Goal: Find contact information: Find contact information

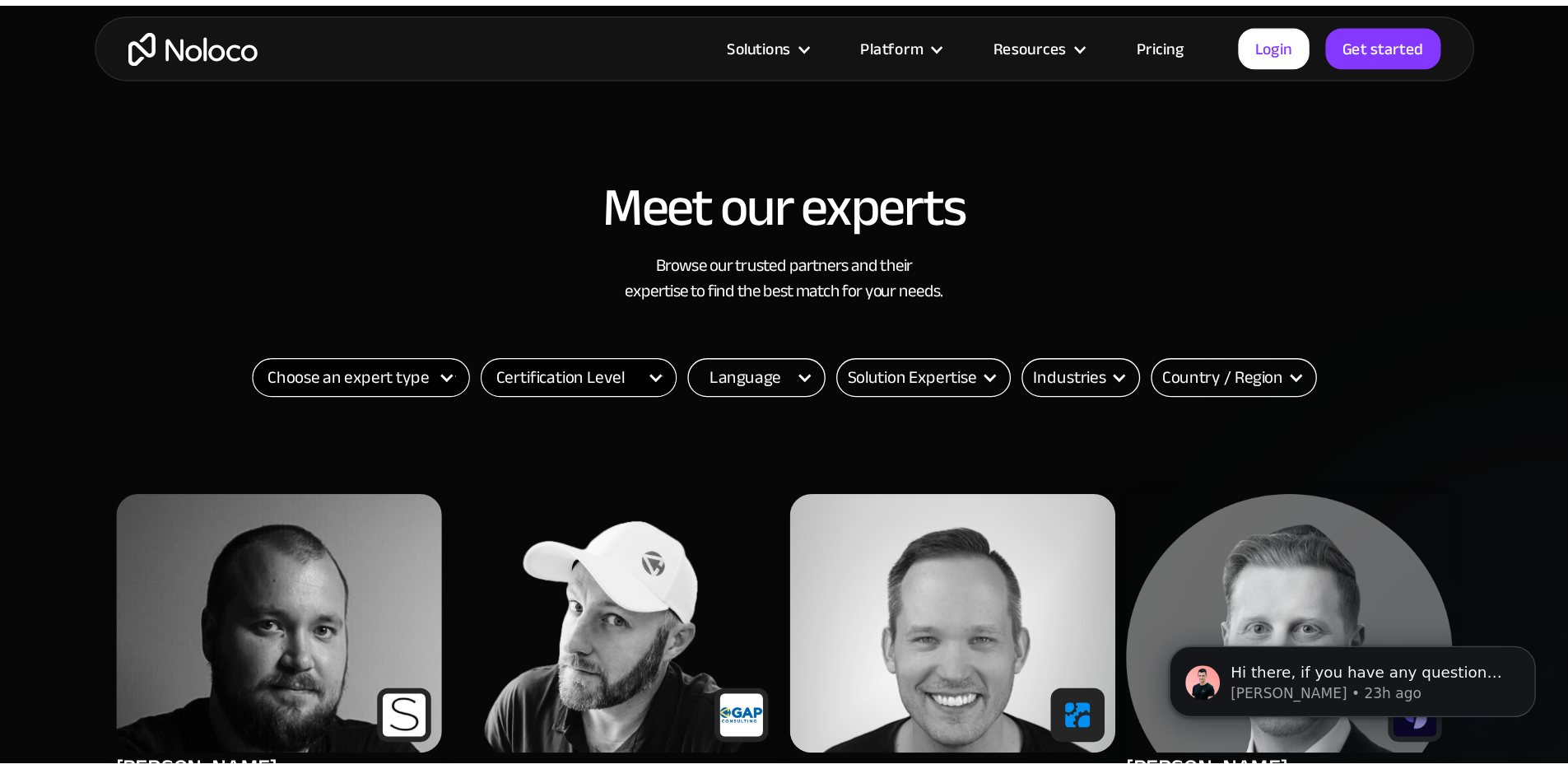
scroll to position [539, 0]
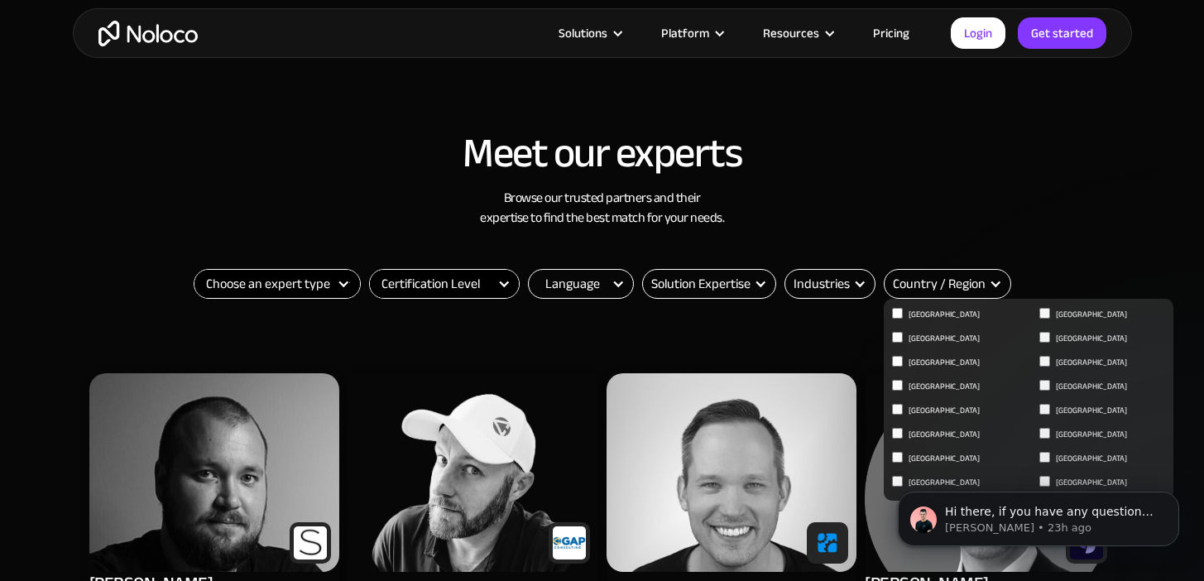
click at [934, 279] on div "Country / Region" at bounding box center [939, 284] width 93 height 20
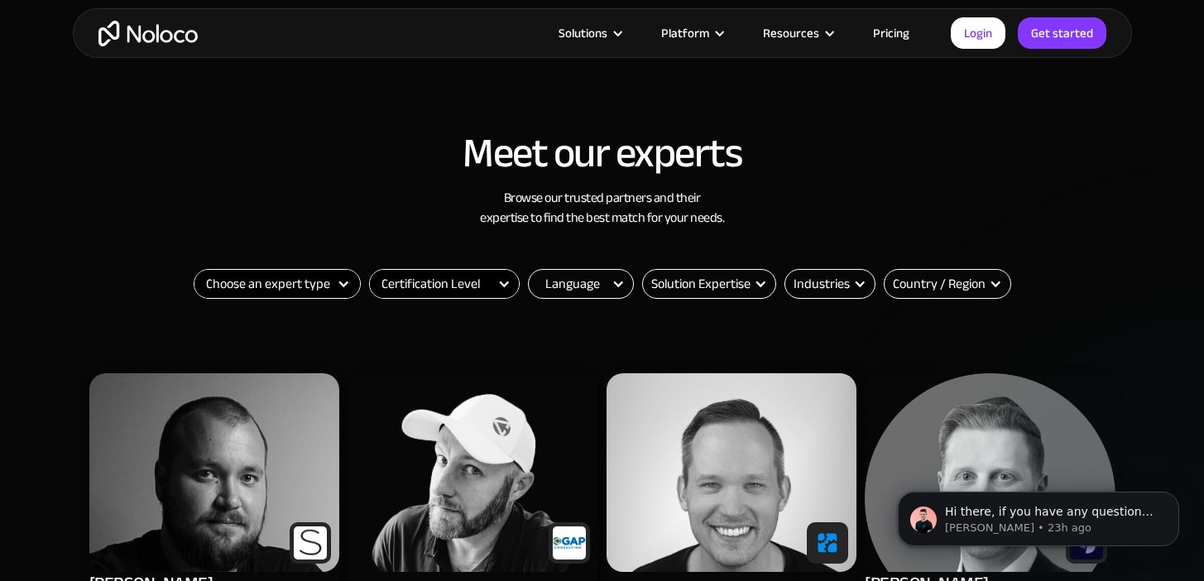
click at [935, 283] on div "Country / Region" at bounding box center [939, 284] width 93 height 20
click at [0, 0] on nav "Algeria Canada Costa Rica Cyprus France Germany Greece Guatemala Mexico Netherl…" at bounding box center [0, 0] width 0 height 0
click at [1033, 458] on html "Hi there, if you have any questions about hiring an expert to help with Noloco,…" at bounding box center [1038, 515] width 331 height 116
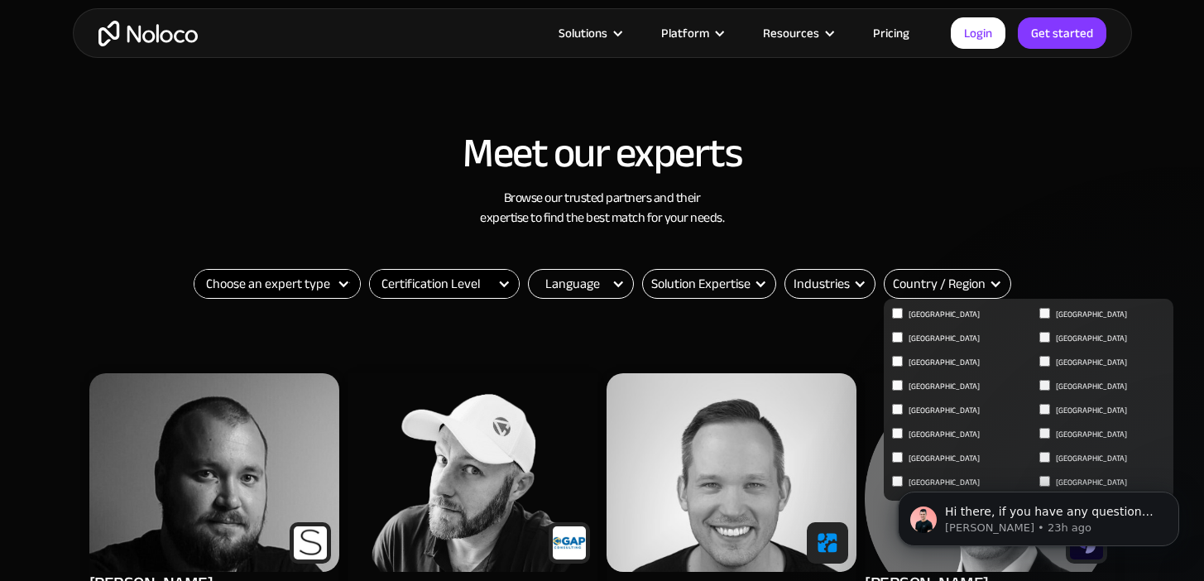
click at [994, 290] on div "Email Form" at bounding box center [995, 283] width 13 height 13
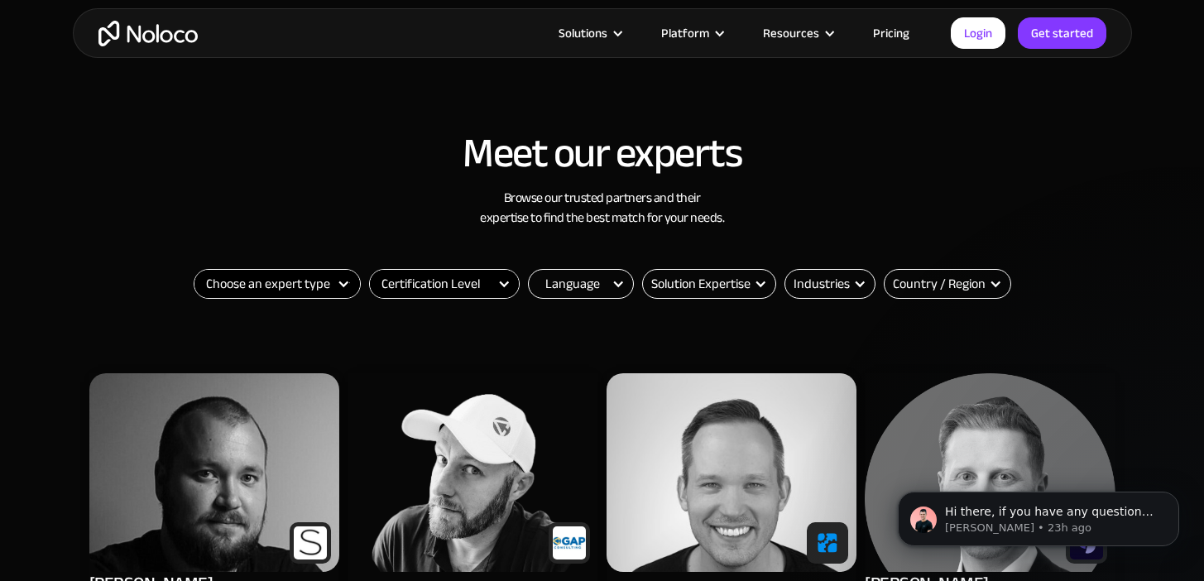
click at [994, 290] on div "Email Form" at bounding box center [995, 283] width 13 height 13
click at [1035, 458] on html "Hi there, if you have any questions about hiring an expert to help with Noloco,…" at bounding box center [1038, 515] width 331 height 116
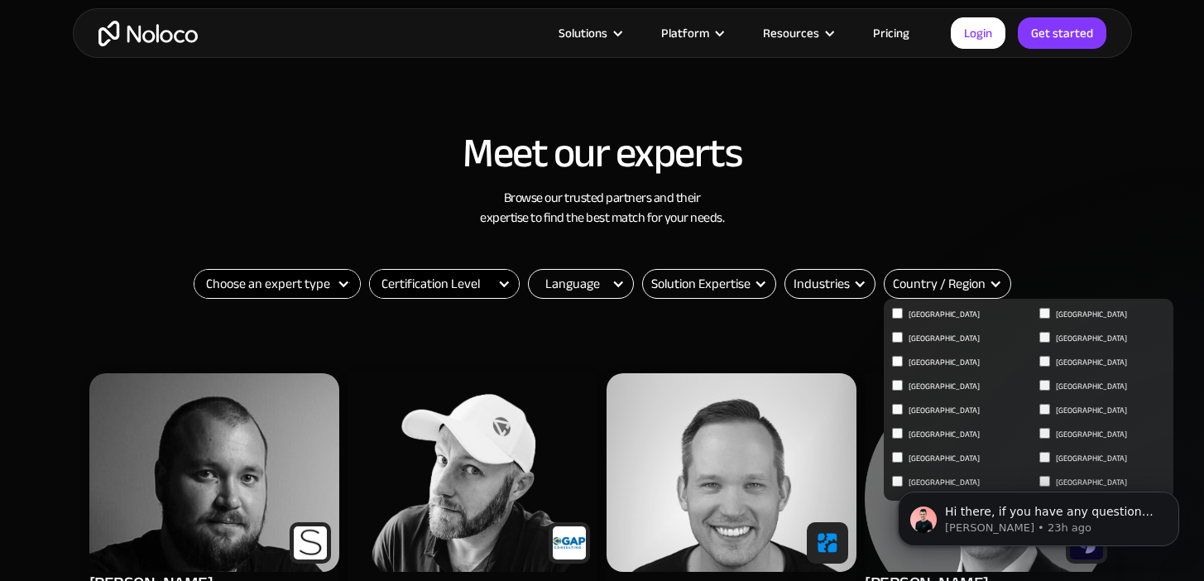
click at [949, 289] on div "Country / Region" at bounding box center [939, 284] width 93 height 20
click at [967, 293] on div "Country / Region" at bounding box center [939, 284] width 93 height 20
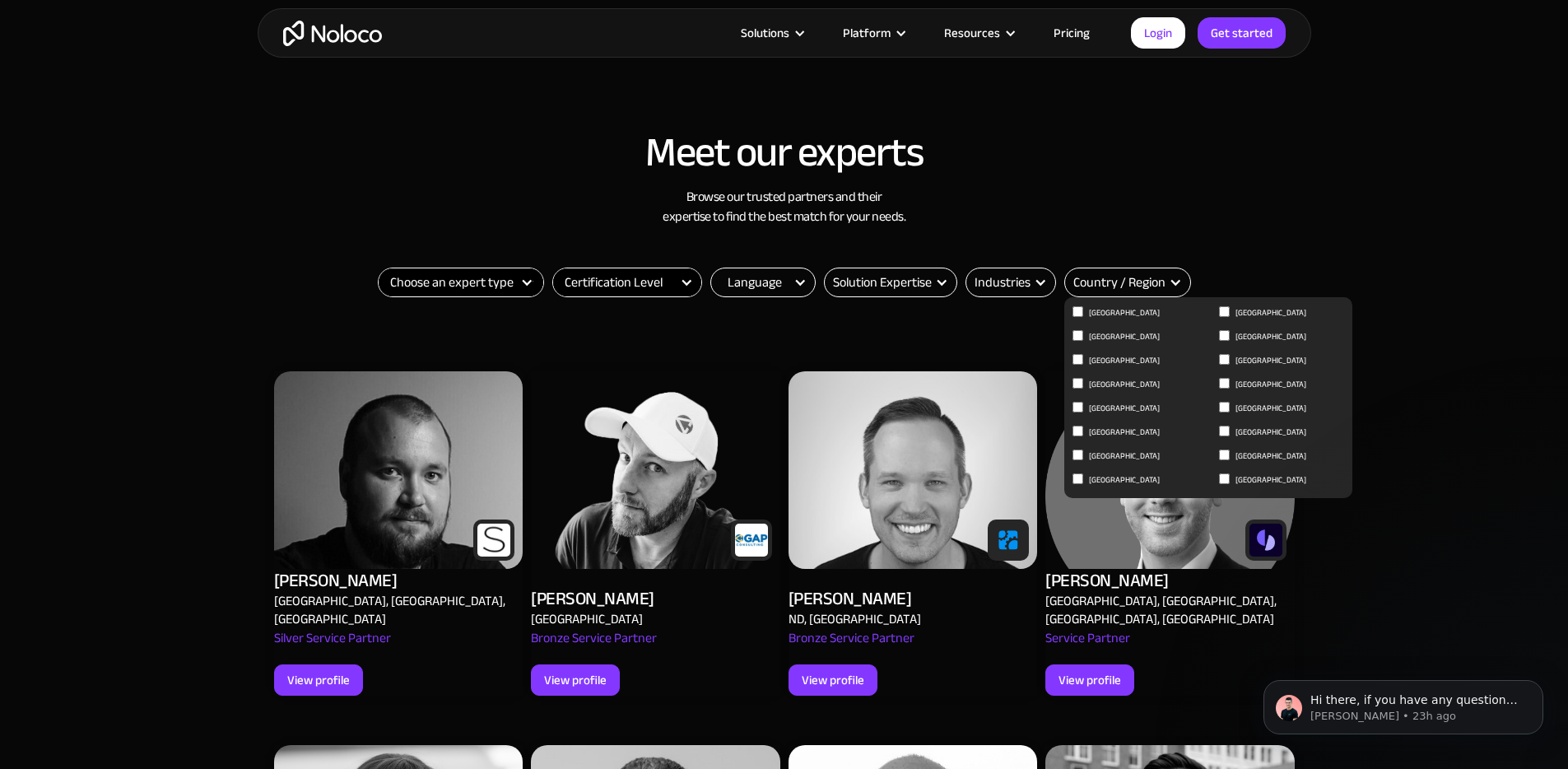
click at [1267, 457] on span "[GEOGRAPHIC_DATA]" at bounding box center [1270, 457] width 71 height 20
click at [1230, 457] on input "[GEOGRAPHIC_DATA]" at bounding box center [1224, 455] width 11 height 11
checkbox input "true"
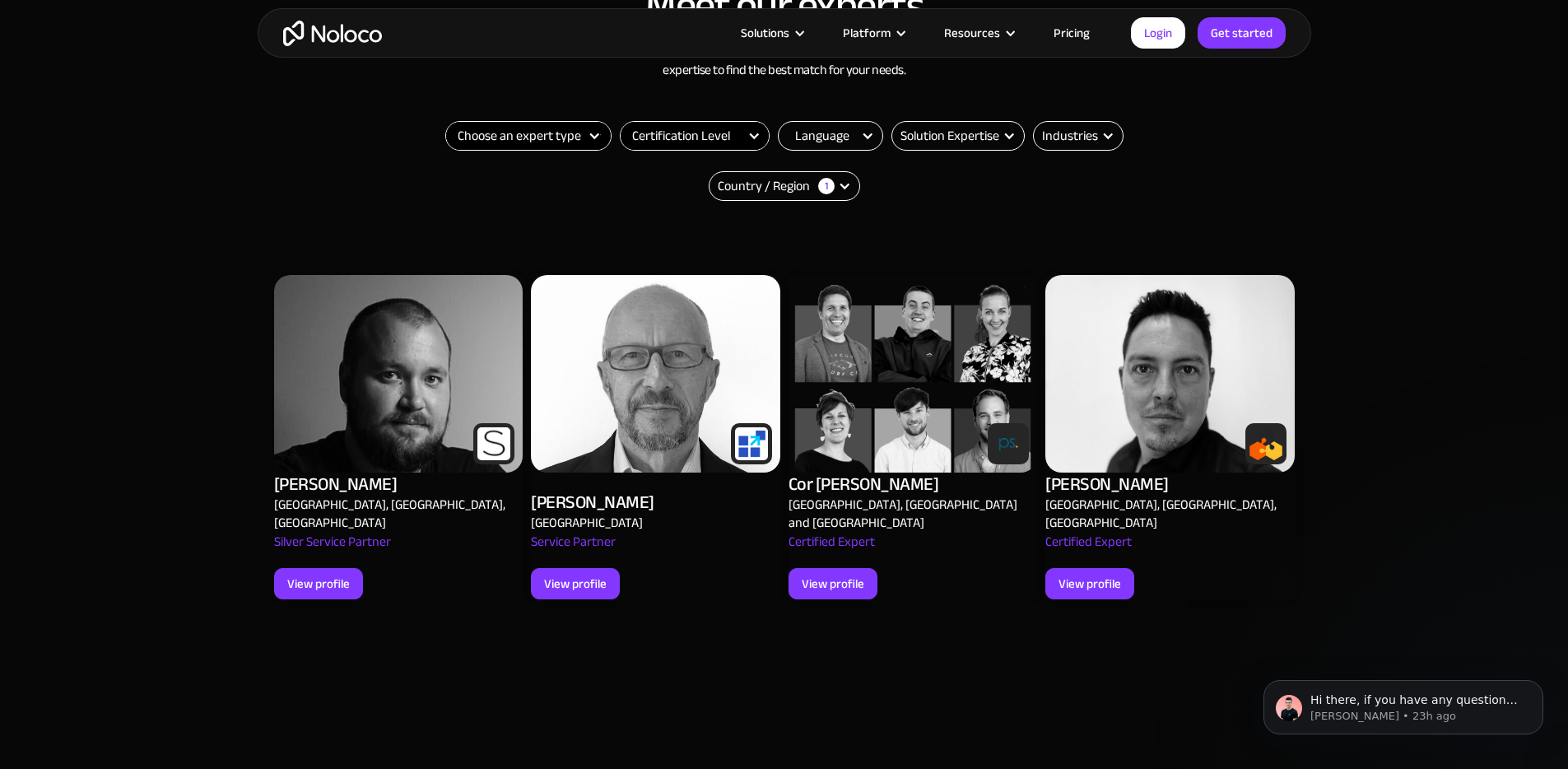
scroll to position [706, 0]
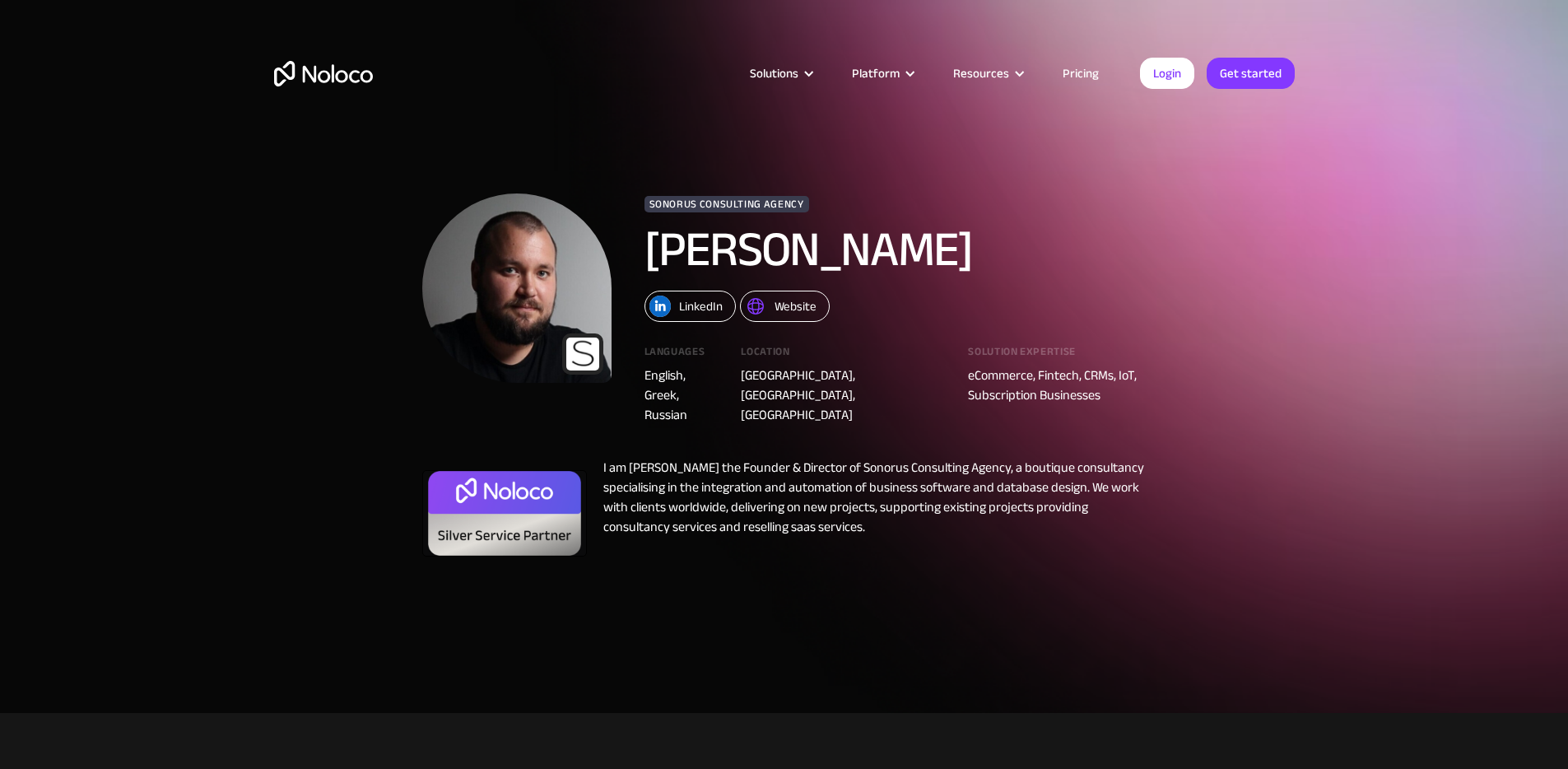
click at [796, 311] on div "Website" at bounding box center [795, 306] width 42 height 22
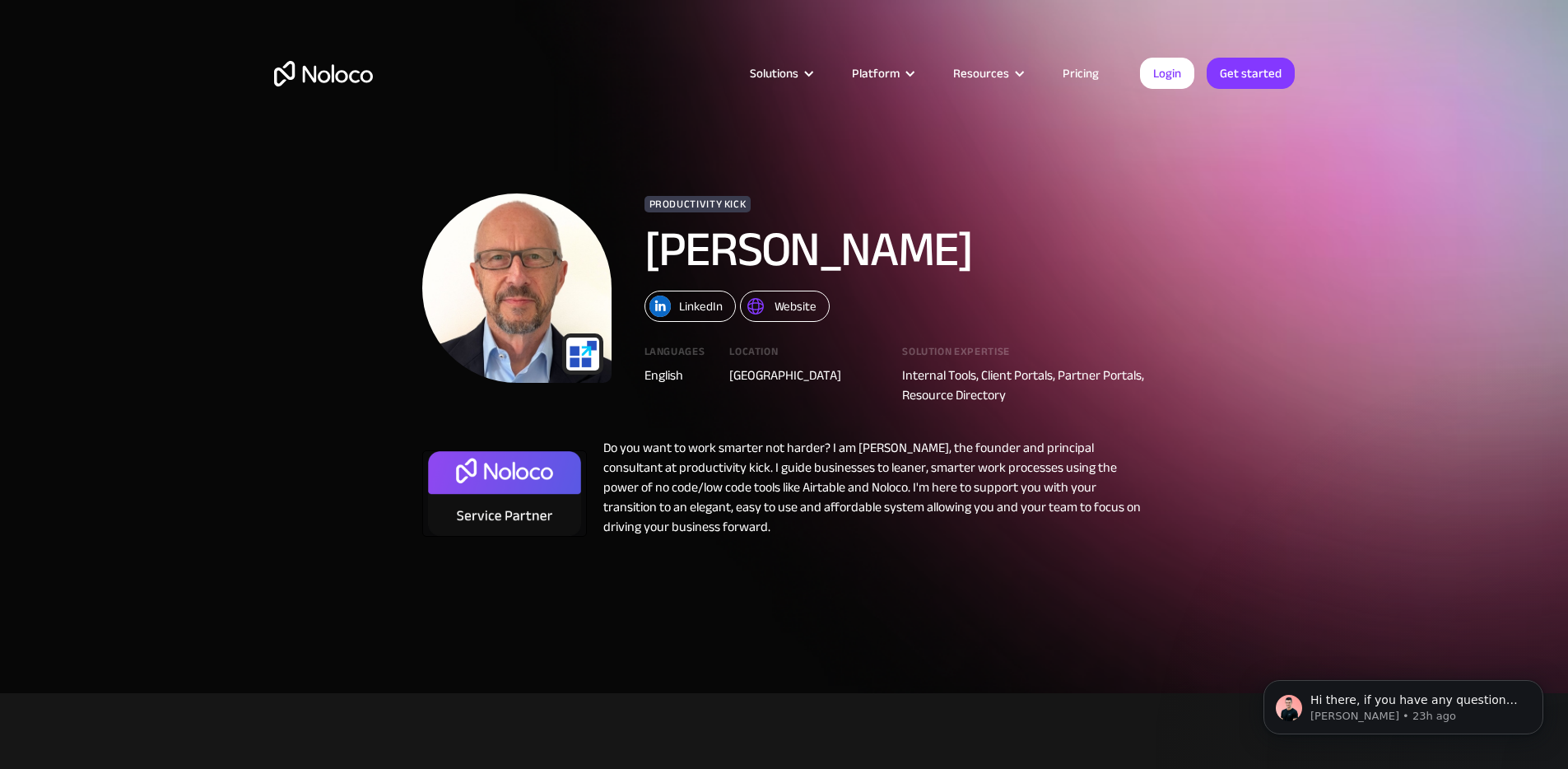
click at [787, 303] on div "Website" at bounding box center [795, 306] width 42 height 22
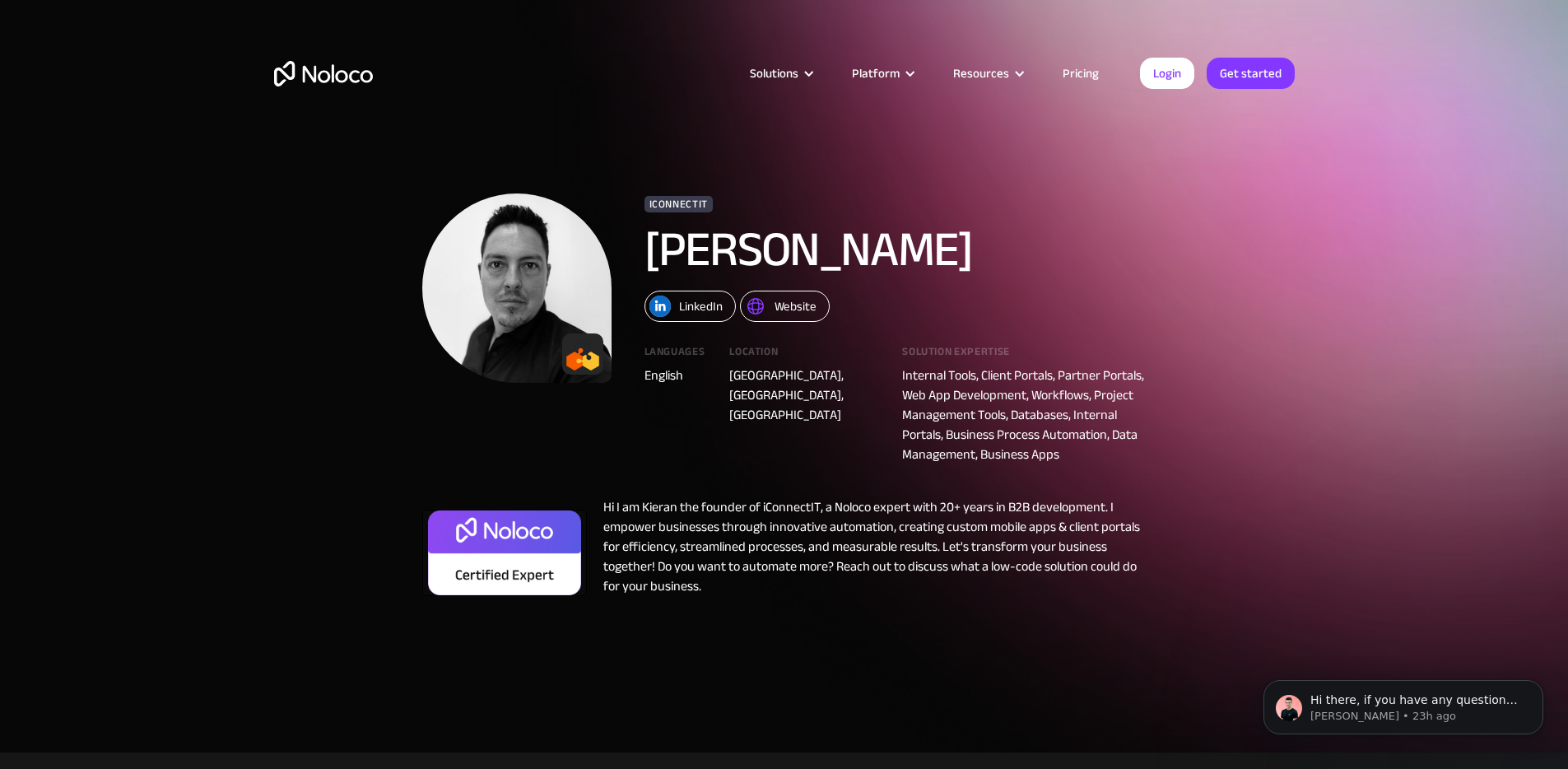
click at [799, 303] on div "Website" at bounding box center [795, 306] width 42 height 22
